Goal: Communication & Community: Answer question/provide support

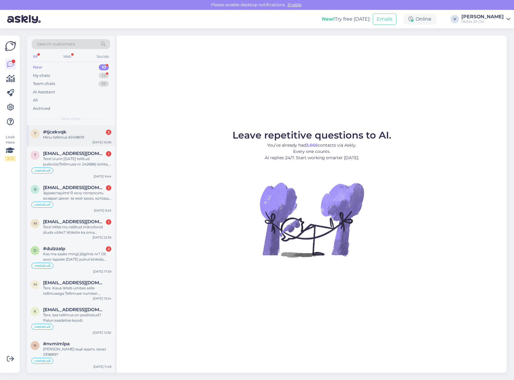
click at [80, 137] on div "Minu tellimus #249809" at bounding box center [77, 137] width 68 height 5
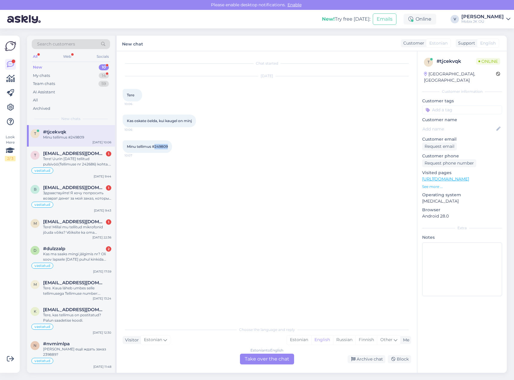
drag, startPoint x: 154, startPoint y: 146, endPoint x: 188, endPoint y: 147, distance: 34.4
click at [188, 146] on div "Minu tellimus #249809 10:07" at bounding box center [267, 147] width 288 height 26
copy span "249809"
click at [293, 339] on div "Estonian" at bounding box center [299, 339] width 24 height 9
click at [274, 358] on div "Estonian to Estonian Take over the chat" at bounding box center [267, 358] width 54 height 11
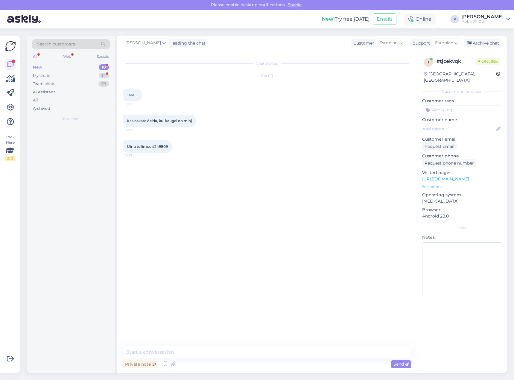
click at [275, 352] on textarea at bounding box center [267, 352] width 288 height 13
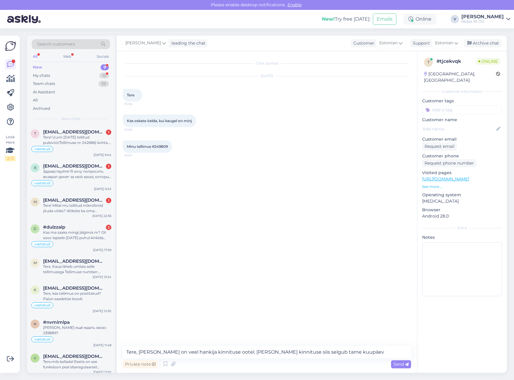
type textarea "Tere, [PERSON_NAME] on veel hankija kinnituse ootel. [PERSON_NAME] kinnituse si…"
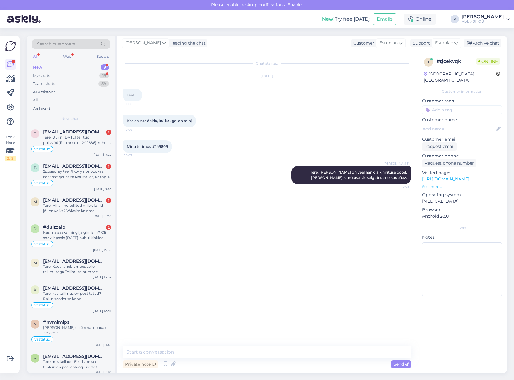
click at [448, 105] on input at bounding box center [462, 109] width 80 height 9
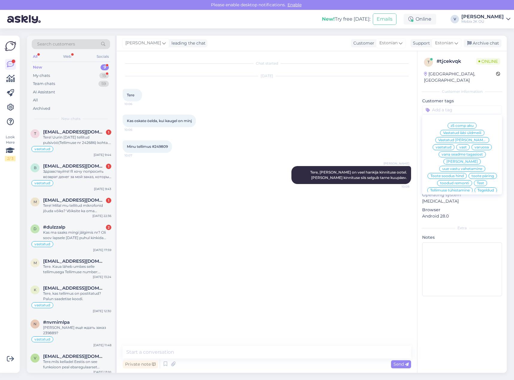
click at [451, 145] on span "vastatud" at bounding box center [443, 147] width 16 height 4
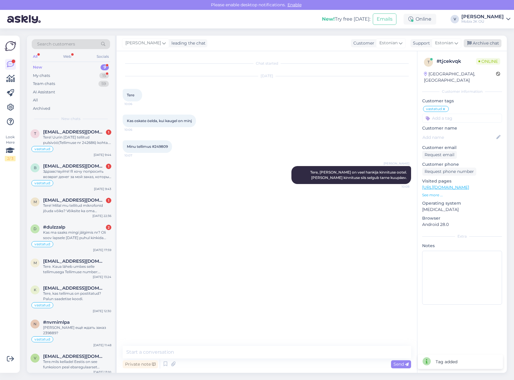
click at [490, 42] on div "Archive chat" at bounding box center [482, 43] width 38 height 8
click at [82, 139] on div "Tere! Uurin [DATE] tellitud pulsivöö(Tellimuse nr 242686) kohta. Kas on täpsema…" at bounding box center [77, 140] width 68 height 11
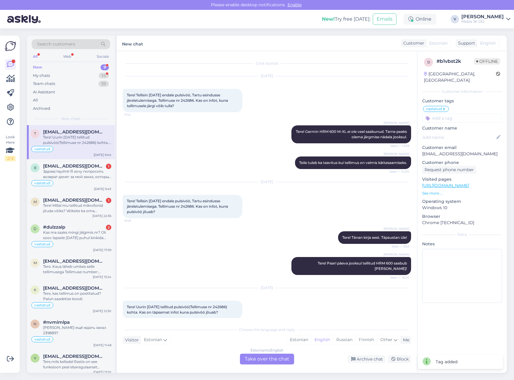
scroll to position [2, 0]
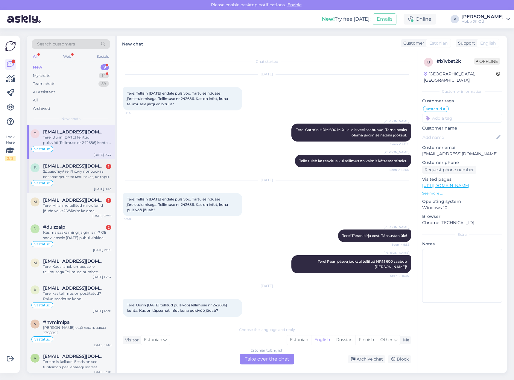
click at [88, 180] on div "vastatud" at bounding box center [70, 182] width 81 height 7
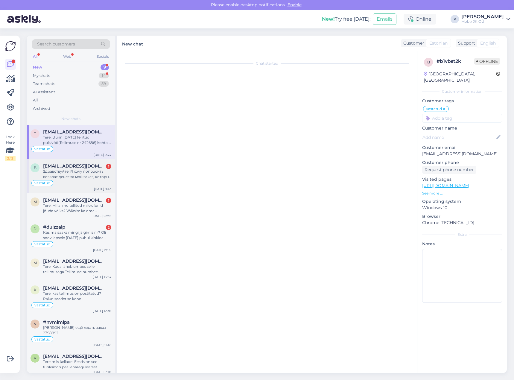
scroll to position [74, 0]
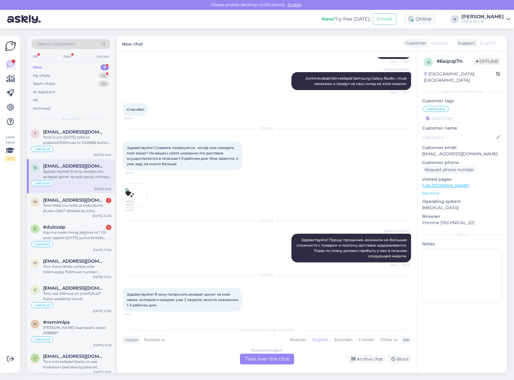
click at [128, 193] on img at bounding box center [135, 196] width 24 height 24
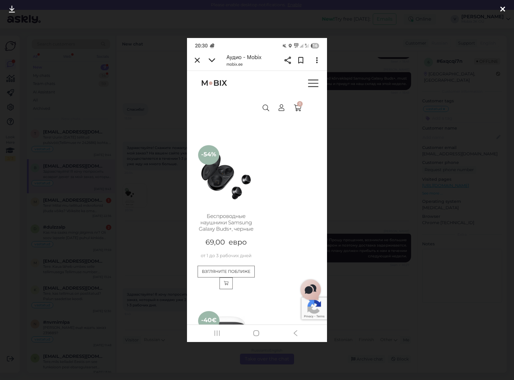
click at [505, 7] on div at bounding box center [502, 9] width 12 height 19
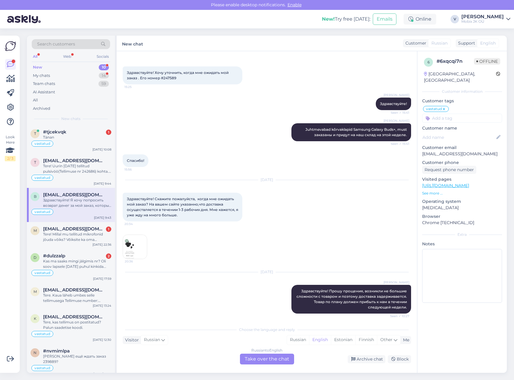
scroll to position [0, 0]
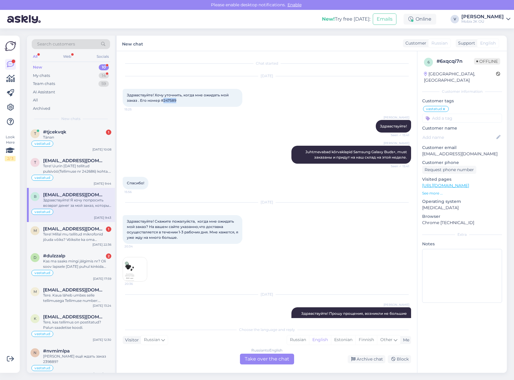
drag, startPoint x: 162, startPoint y: 100, endPoint x: 185, endPoint y: 100, distance: 23.0
click at [185, 100] on div "Здравствуйте! Хочу уточнить, когда мне ожидать мой заказ . Его номер #247589 15…" at bounding box center [183, 98] width 120 height 18
copy span "247589"
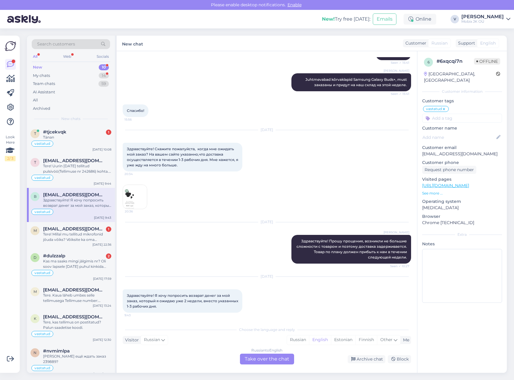
scroll to position [74, 0]
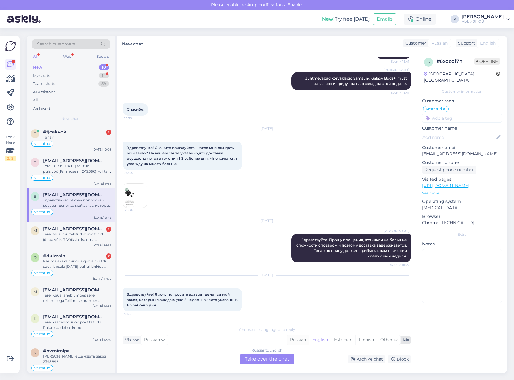
click at [297, 337] on div "Russian" at bounding box center [298, 339] width 22 height 9
click at [280, 358] on div "Russian to Russian Take over the chat" at bounding box center [267, 358] width 54 height 11
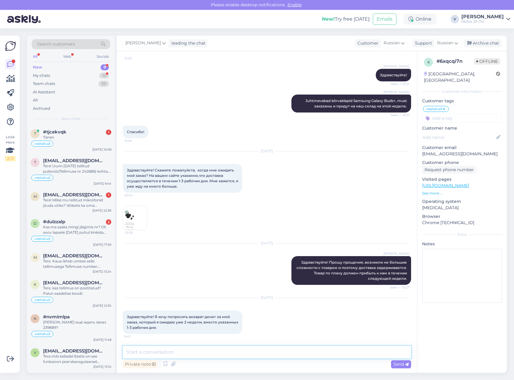
drag, startPoint x: 279, startPoint y: 357, endPoint x: 269, endPoint y: 355, distance: 10.1
click at [269, 355] on textarea at bounding box center [267, 352] width 288 height 13
click at [266, 349] on textarea at bounding box center [267, 352] width 288 height 13
type textarea "Х"
drag, startPoint x: 251, startPoint y: 349, endPoint x: 249, endPoint y: 345, distance: 4.4
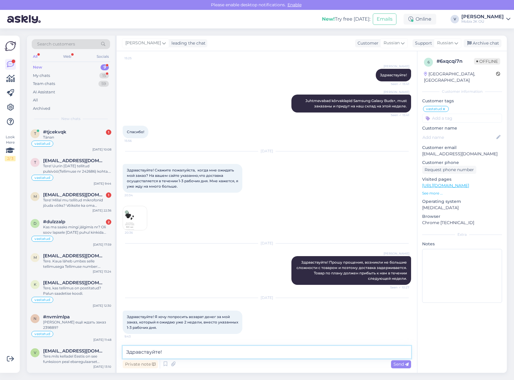
click at [250, 349] on textarea "Здравствуйте!" at bounding box center [267, 352] width 288 height 13
paste textarea "Juhtmevabad kõrvaklapid Samsung Galaxy Buds+, must"
drag, startPoint x: 342, startPoint y: 351, endPoint x: 346, endPoint y: 357, distance: 7.1
click at [344, 354] on textarea "Здравствуйте! Juhtmevabad kõrvaklapid Samsung Galaxy Buds+, must на пути к нам и" at bounding box center [267, 352] width 288 height 13
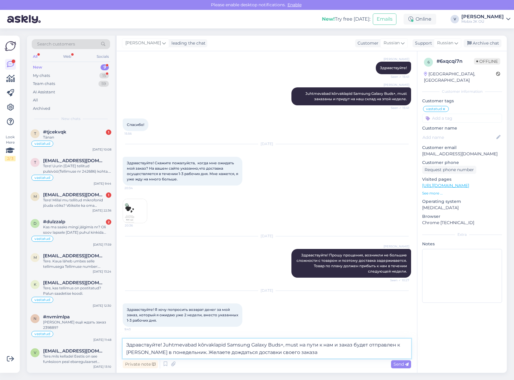
type textarea "Здравствуйте! Juhtmevabad kõrvaklapid Samsung Galaxy Buds+, must на пути к нам …"
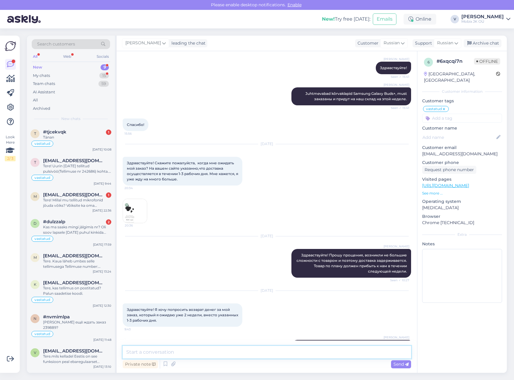
scroll to position [93, 0]
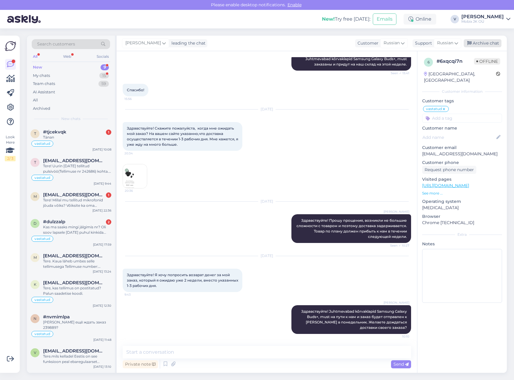
click at [484, 43] on div "Archive chat" at bounding box center [482, 43] width 38 height 8
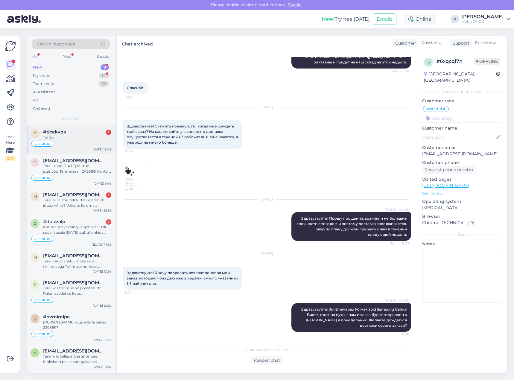
click at [95, 141] on div "vastatud" at bounding box center [70, 143] width 81 height 7
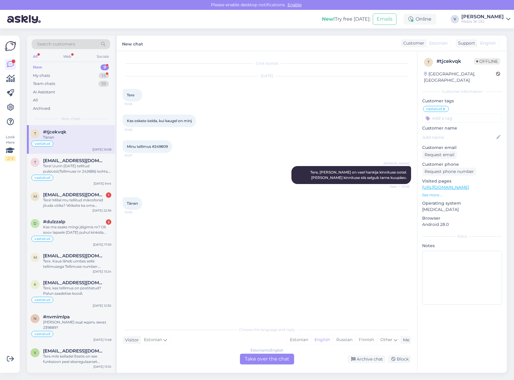
scroll to position [0, 0]
click at [300, 341] on div "Estonian" at bounding box center [299, 339] width 24 height 9
drag, startPoint x: 280, startPoint y: 357, endPoint x: 280, endPoint y: 351, distance: 6.0
click at [280, 355] on div "Estonian to Estonian Take over the chat" at bounding box center [267, 358] width 54 height 11
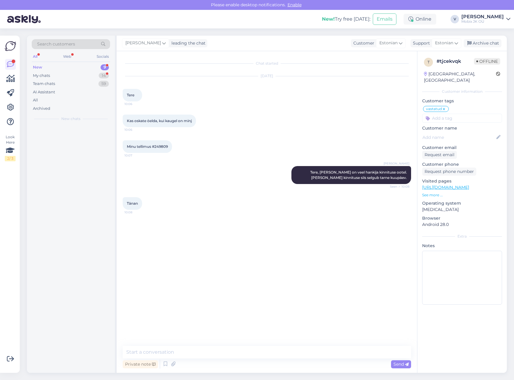
click at [280, 348] on textarea at bounding box center [267, 352] width 288 height 13
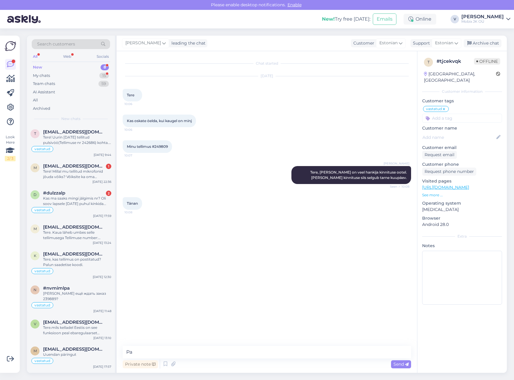
type textarea "P"
type textarea "Palun!"
drag, startPoint x: 490, startPoint y: 45, endPoint x: 481, endPoint y: 47, distance: 9.7
click at [490, 45] on div "Archive chat" at bounding box center [482, 43] width 38 height 8
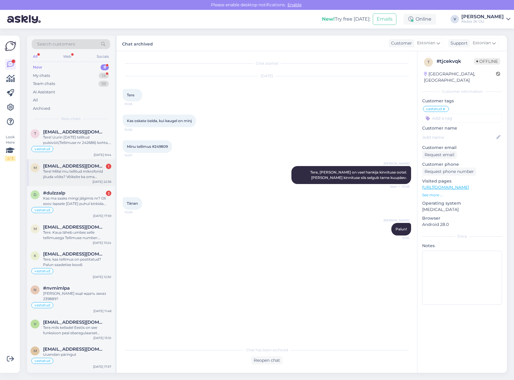
click at [91, 175] on div "Tere! Millal mu tellitud mikrofonid jõuda võiks? Võiksite ka oma kodulehel ära …" at bounding box center [77, 174] width 68 height 11
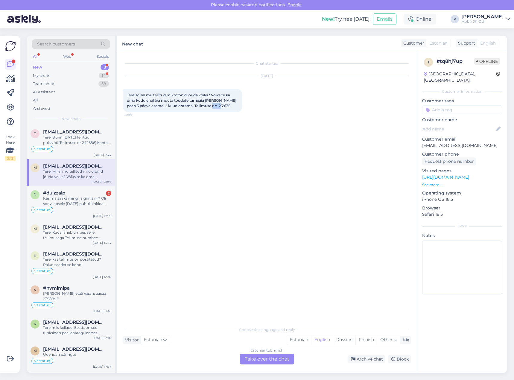
drag, startPoint x: 207, startPoint y: 105, endPoint x: 225, endPoint y: 105, distance: 17.0
click at [225, 105] on div "Tere! Millal mu tellitud mikrofonid jõuda võiks? Võiksite ka oma kodulehel ära …" at bounding box center [183, 100] width 120 height 23
copy span "239135"
click at [298, 340] on div "Estonian" at bounding box center [299, 339] width 24 height 9
click at [287, 360] on div "Estonian to Estonian Take over the chat" at bounding box center [267, 358] width 54 height 11
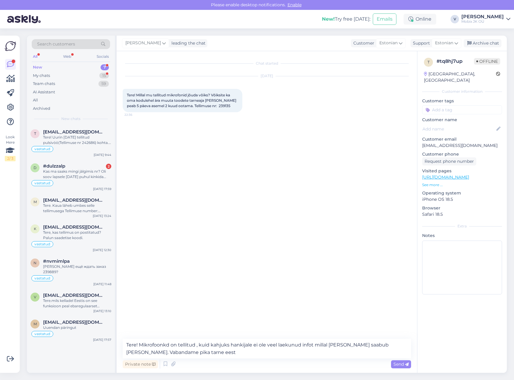
type textarea "Tere! Mikrofoonkd on tellitud , kuid kahjuks hankijale ei ole veel laekunud inf…"
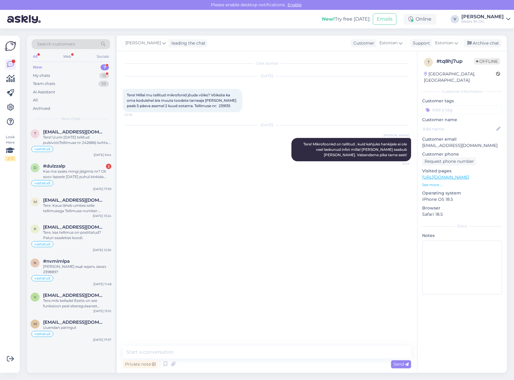
click at [474, 105] on input at bounding box center [462, 109] width 80 height 9
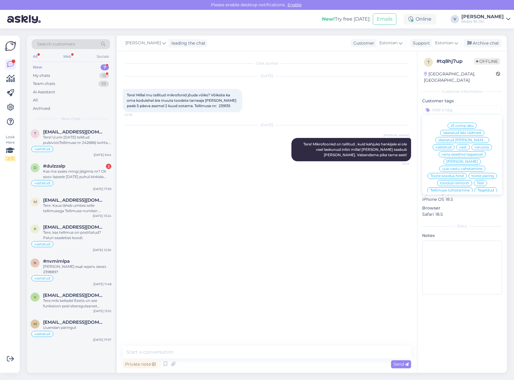
click at [451, 145] on span "vastatud" at bounding box center [443, 147] width 16 height 4
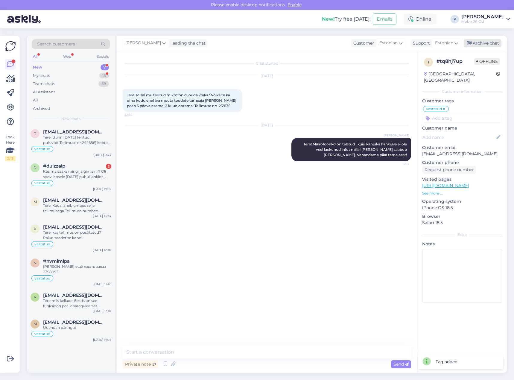
click at [489, 42] on div "Archive chat" at bounding box center [482, 43] width 38 height 8
click at [86, 173] on div "Kas ma saaks mingi jälgimis nr? Oli soov lapsele [DATE] puhul kinkida..." at bounding box center [77, 174] width 68 height 11
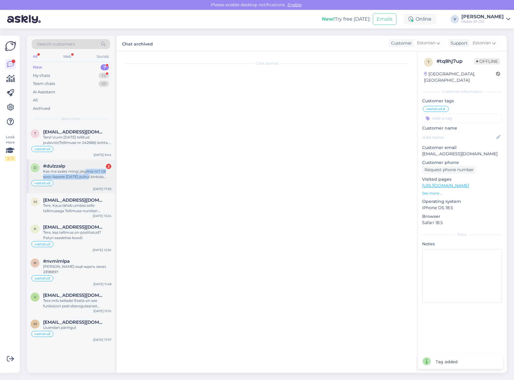
scroll to position [292, 0]
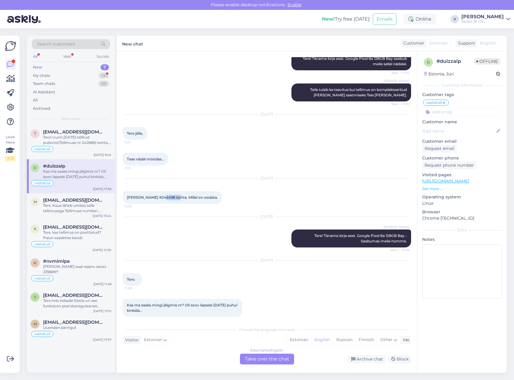
drag, startPoint x: 158, startPoint y: 190, endPoint x: 173, endPoint y: 191, distance: 14.7
click at [173, 195] on span "[PERSON_NAME] #244498 kohta. Millal on oodata." at bounding box center [172, 197] width 91 height 4
copy span "244498"
click at [464, 111] on input at bounding box center [462, 111] width 80 height 9
type input "arv"
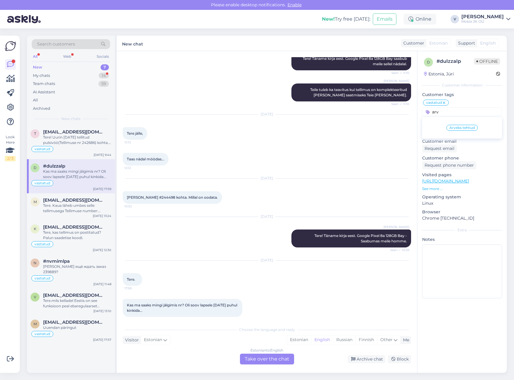
click at [464, 128] on span "Arveks tehtud" at bounding box center [461, 128] width 25 height 4
click at [367, 357] on div "Archive chat" at bounding box center [366, 359] width 38 height 8
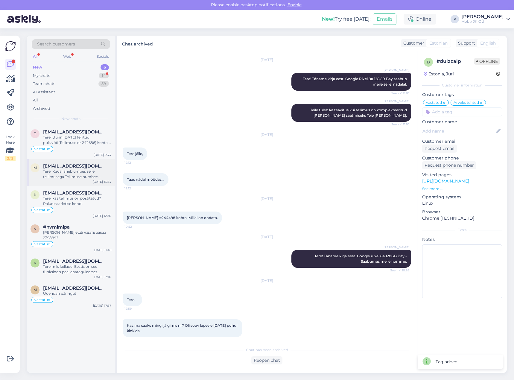
click at [99, 170] on div "Tere. Kaua läheb umbes selle tellimusega Tellimuse number: #250217" at bounding box center [77, 174] width 68 height 11
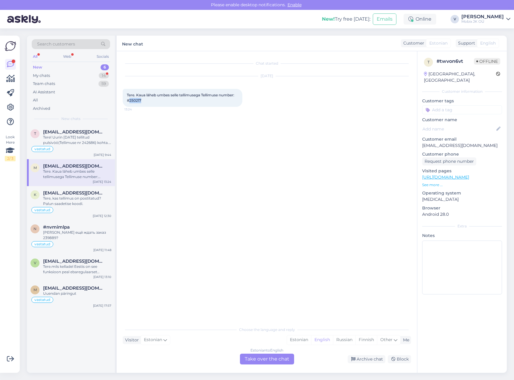
drag, startPoint x: 130, startPoint y: 100, endPoint x: 149, endPoint y: 98, distance: 18.6
click at [149, 98] on div "Tere. Kaua läheb umbes selle tellimusega Tellimuse number: #[DATE] 13:24" at bounding box center [183, 98] width 120 height 18
copy span "250217"
click at [100, 76] on div "14" at bounding box center [104, 76] width 10 height 6
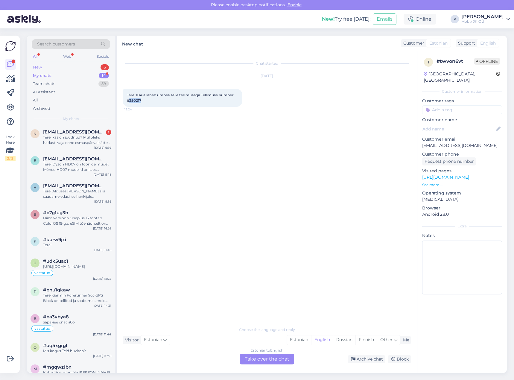
click at [79, 68] on div "New 6" at bounding box center [71, 67] width 78 height 8
